Goal: Information Seeking & Learning: Learn about a topic

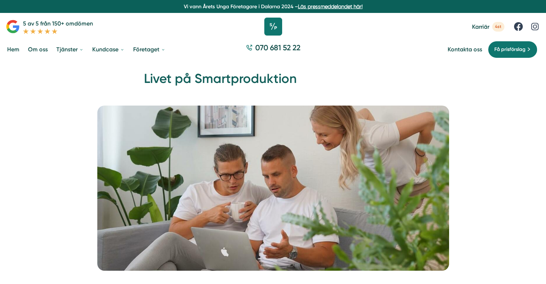
click at [267, 24] on icon at bounding box center [273, 27] width 18 height 18
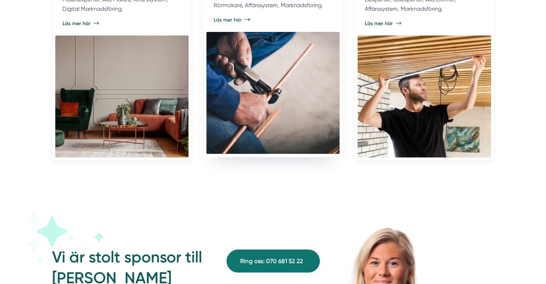
scroll to position [1939, 0]
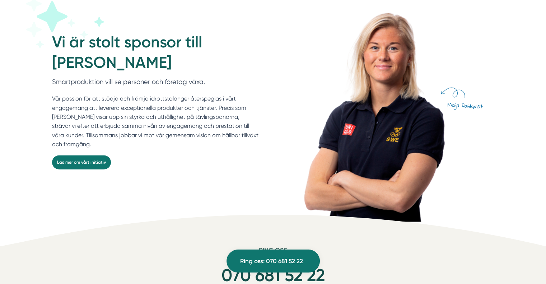
drag, startPoint x: 159, startPoint y: 63, endPoint x: 32, endPoint y: 64, distance: 127.1
click at [32, 64] on div "Vi är stolt sponsor till [PERSON_NAME] Smartproduktion vill se personer och för…" at bounding box center [273, 92] width 546 height 259
copy h2 "[PERSON_NAME]"
